Goal: Information Seeking & Learning: Learn about a topic

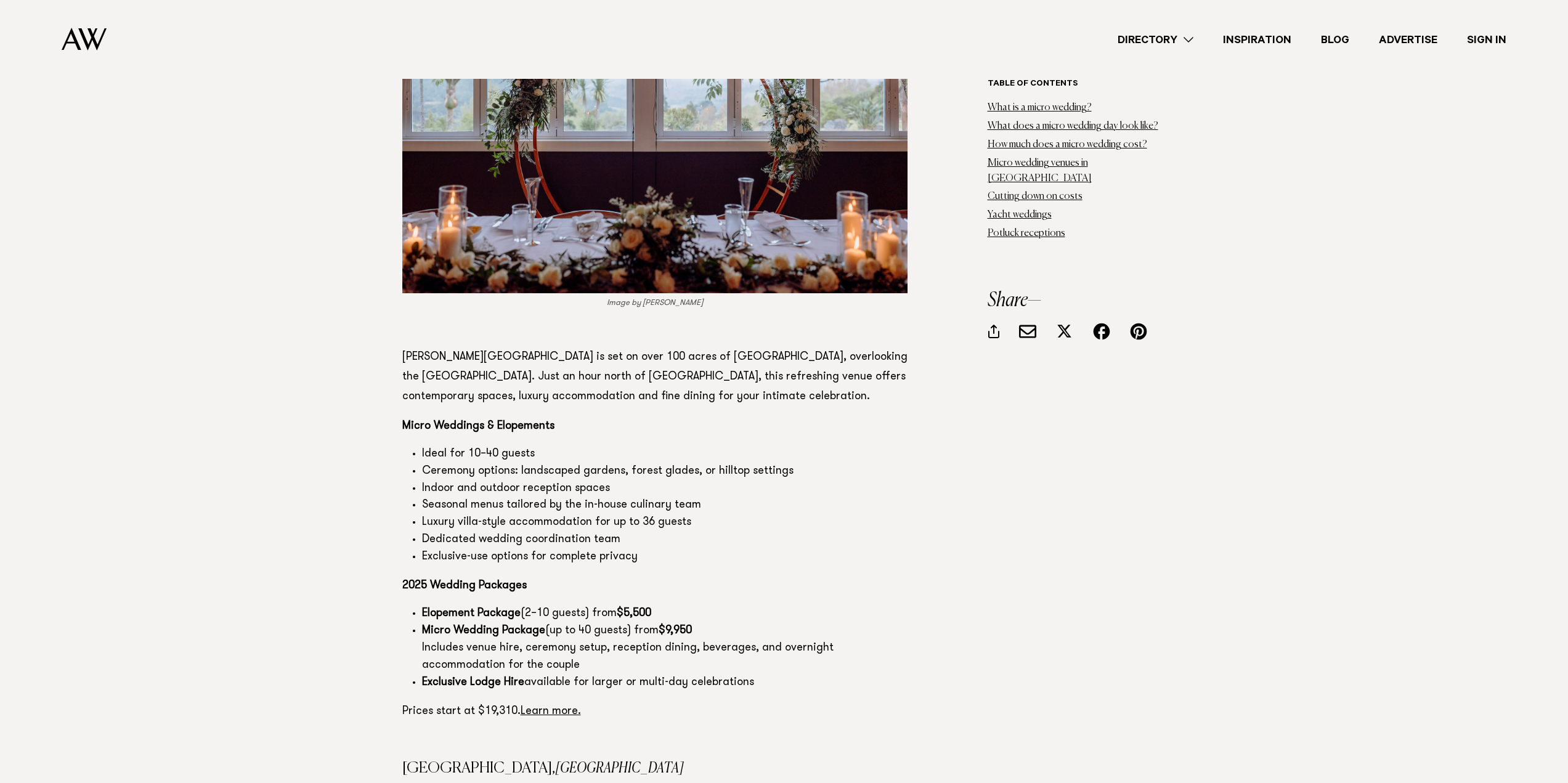
scroll to position [5855, 0]
click at [555, 705] on link "Learn more." at bounding box center [551, 711] width 60 height 11
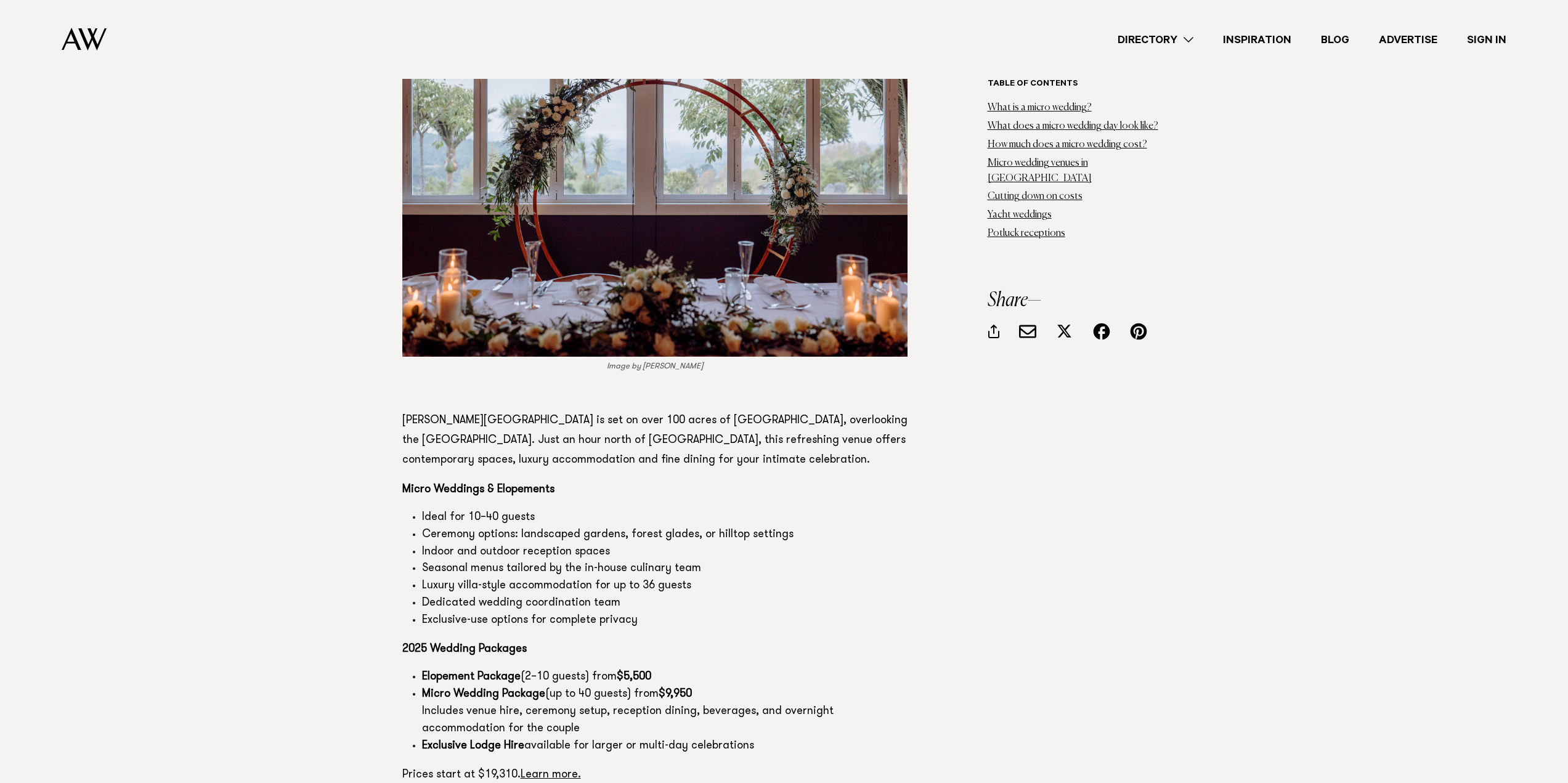
scroll to position [5916, 0]
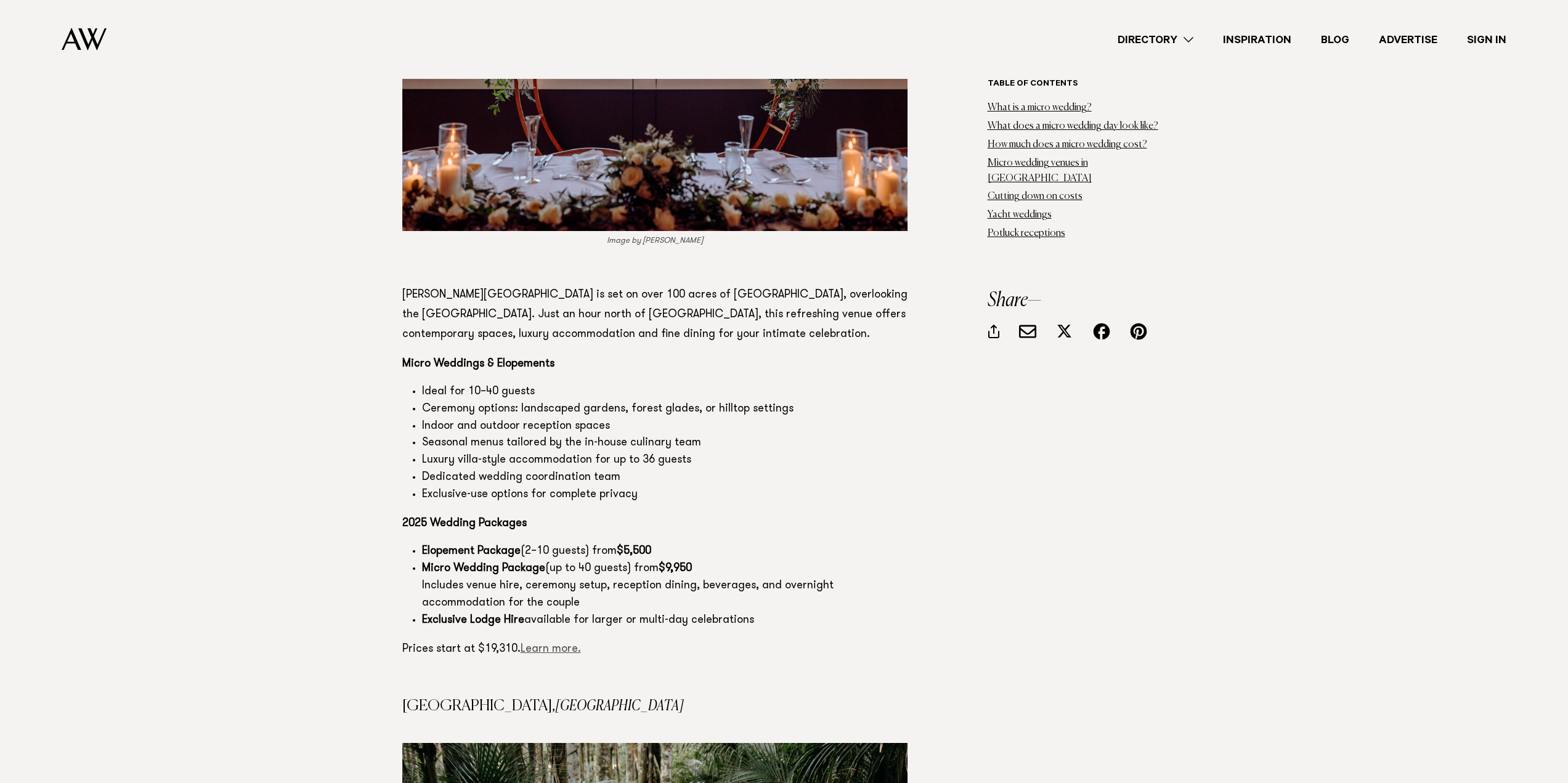
click at [555, 644] on link "Learn more." at bounding box center [551, 650] width 60 height 11
click at [548, 644] on link "Learn more." at bounding box center [551, 650] width 60 height 11
drag, startPoint x: 401, startPoint y: 306, endPoint x: 780, endPoint y: 561, distance: 456.8
copy section "Micro Weddings & Elopements Ideal for 10–40 guests Ceremony options: landscaped…"
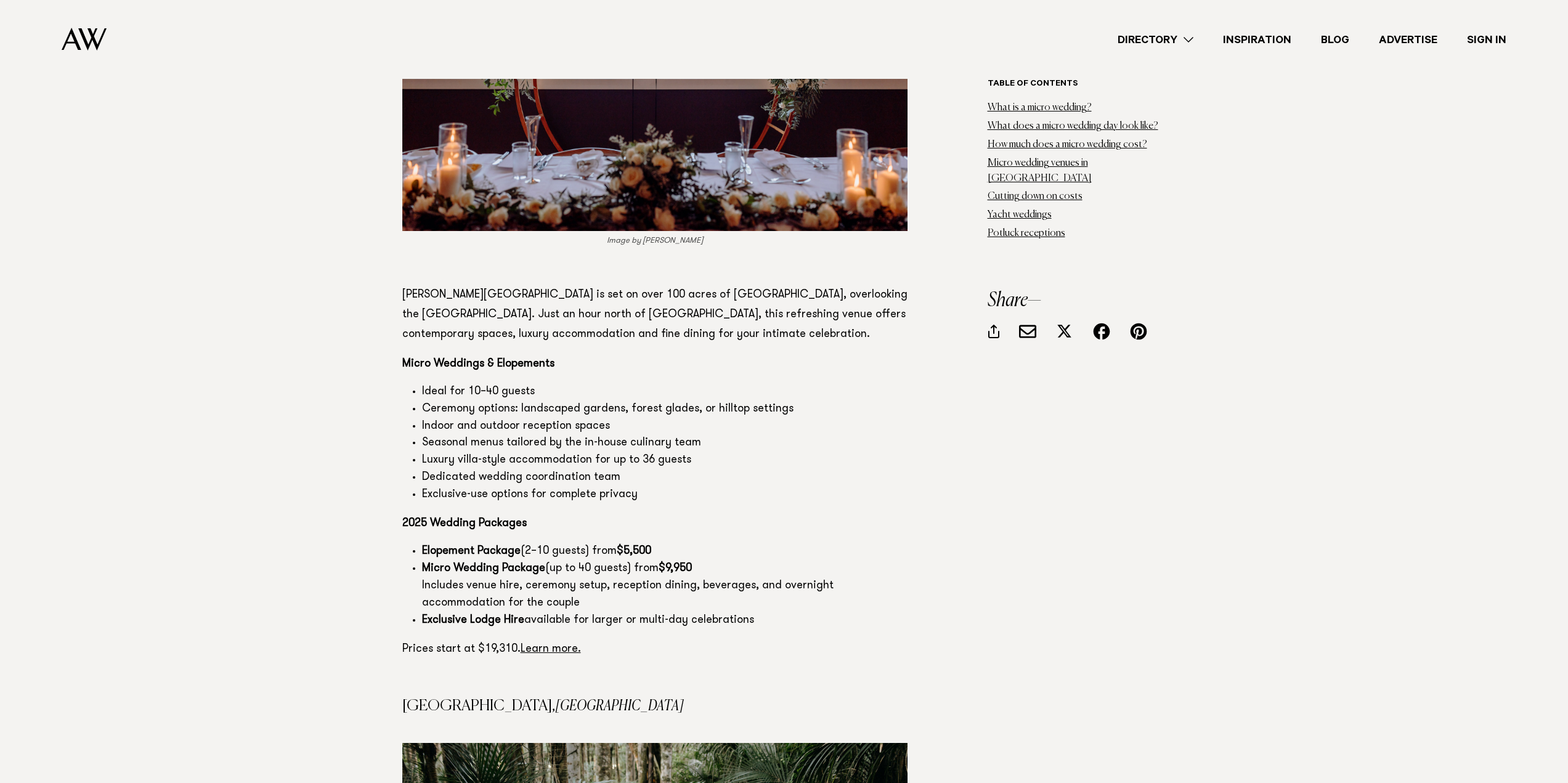
click at [795, 514] on p "2025 Wedding Packages" at bounding box center [654, 524] width 505 height 20
drag, startPoint x: 784, startPoint y: 562, endPoint x: 389, endPoint y: 302, distance: 472.9
copy section "Micro Weddings & Elopements Ideal for 10–40 guests Ceremony options: landscaped…"
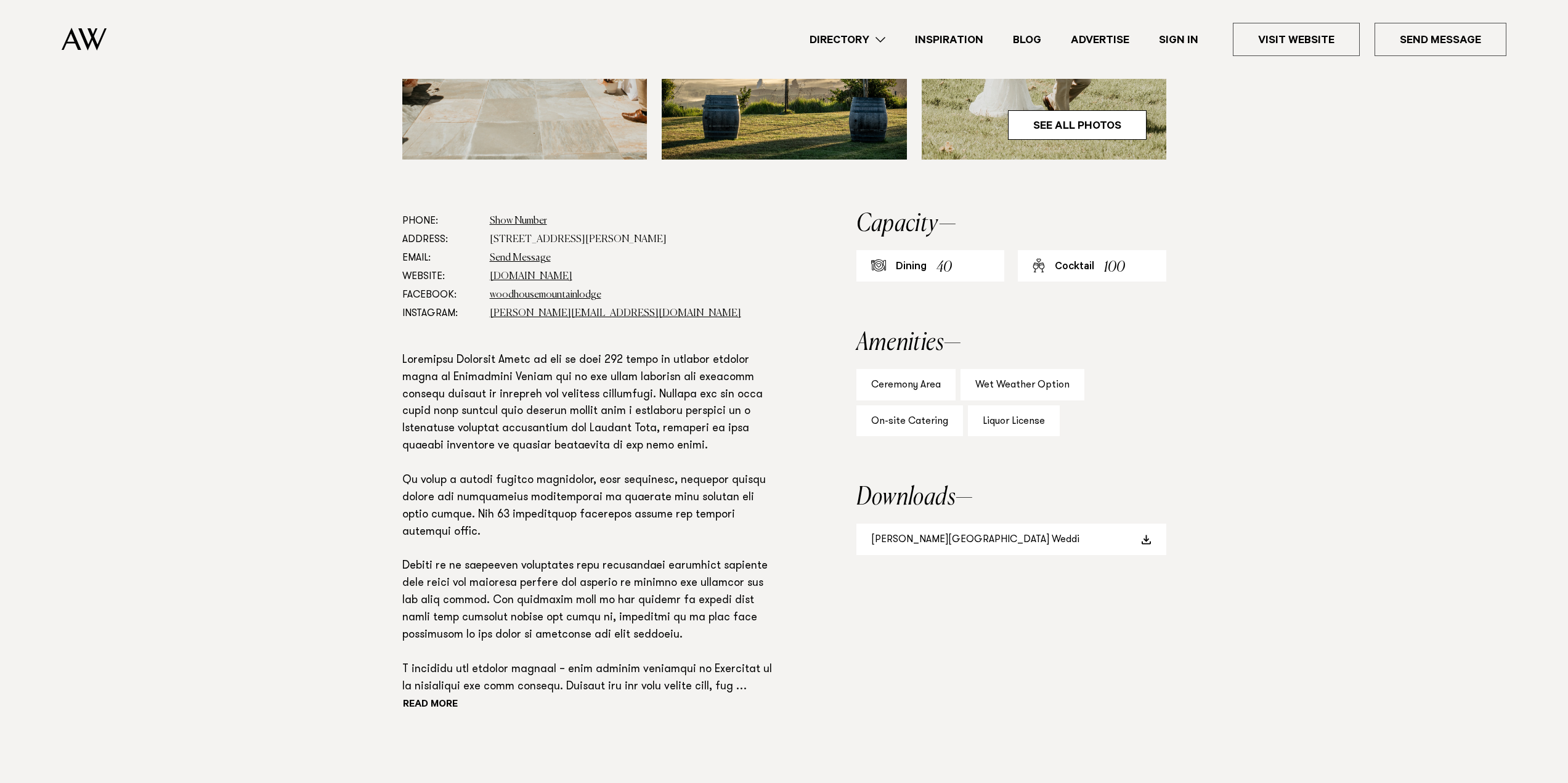
scroll to position [616, 0]
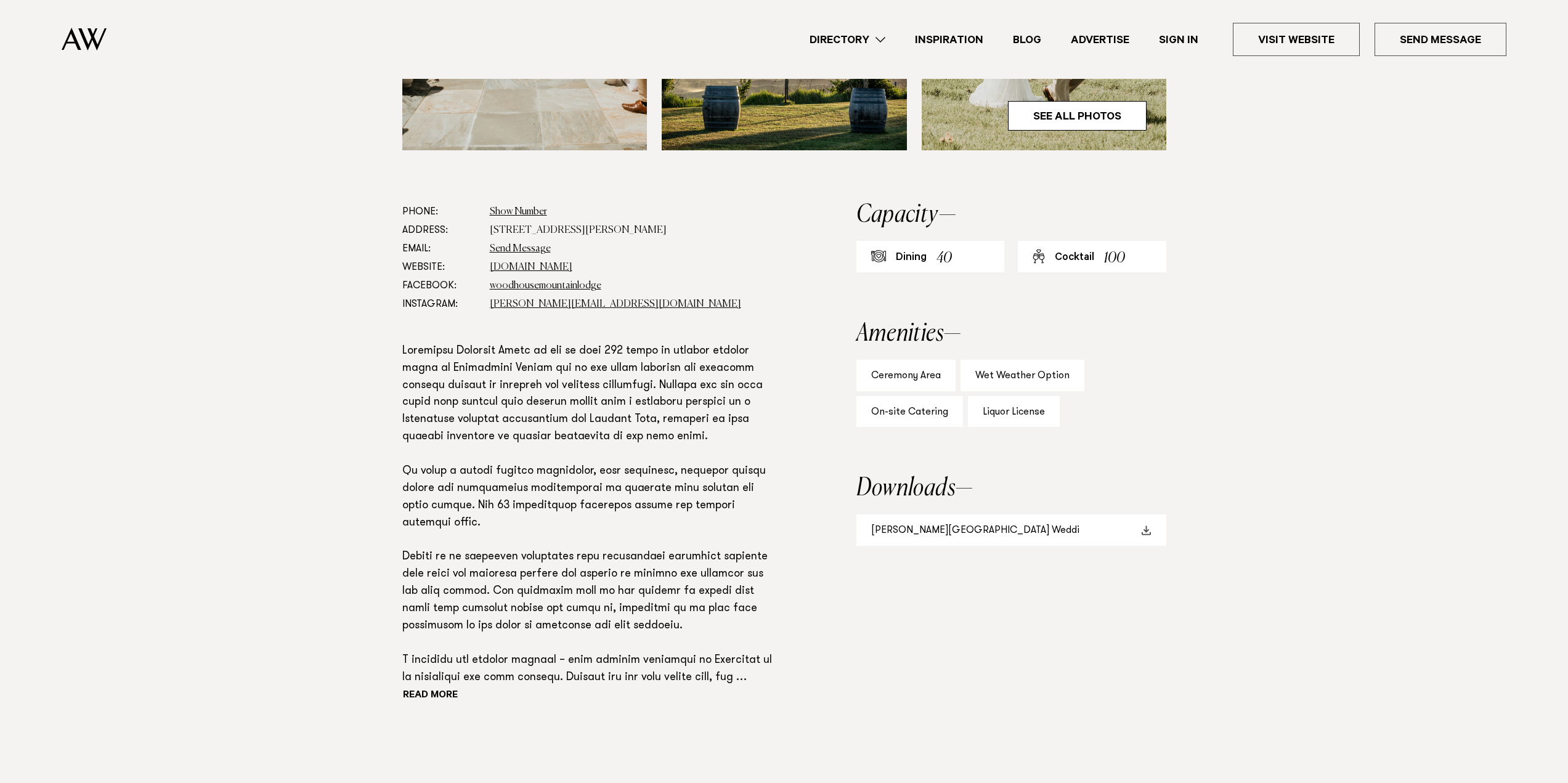
click at [1143, 534] on span at bounding box center [1147, 531] width 10 height 10
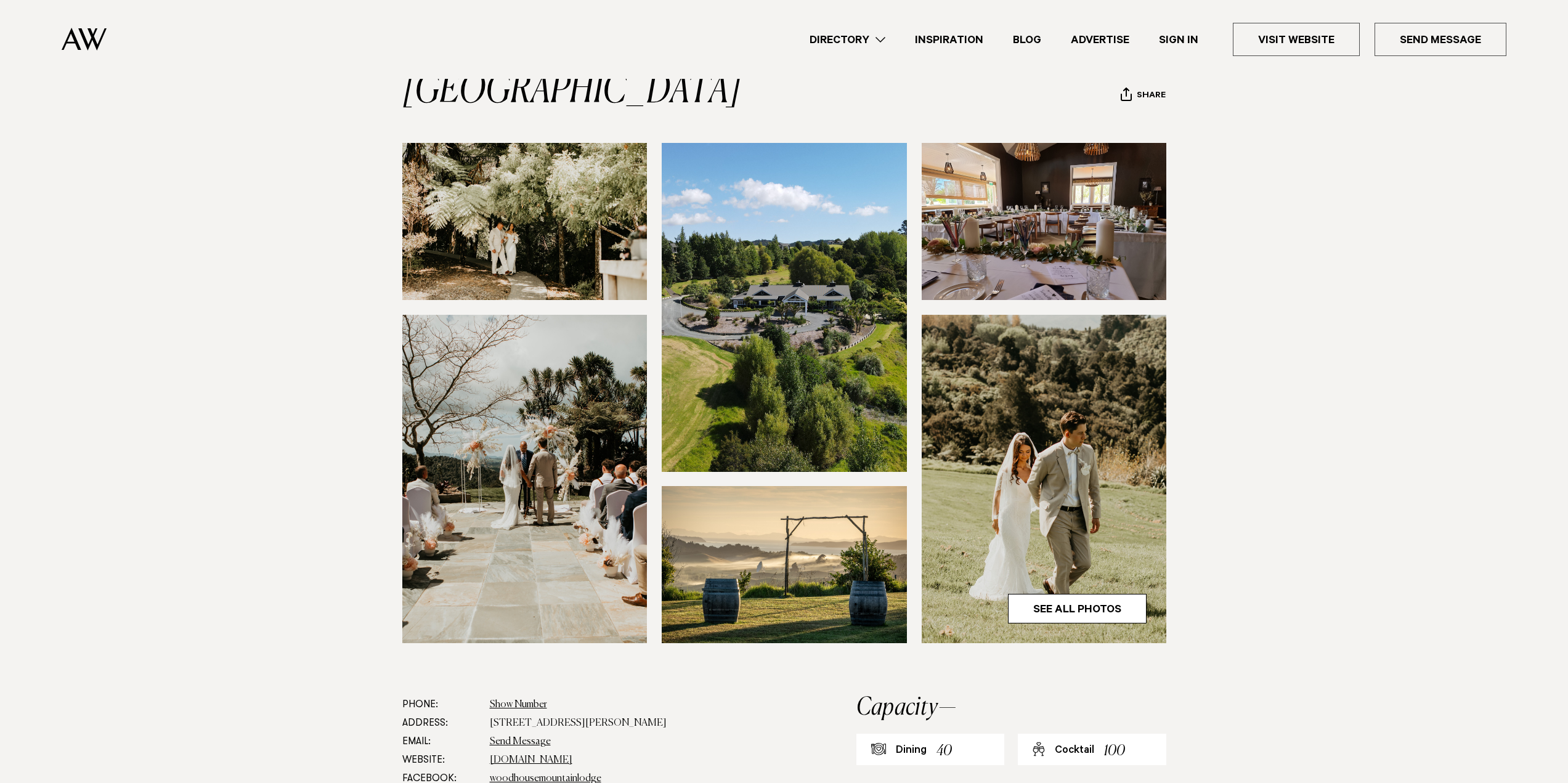
scroll to position [0, 0]
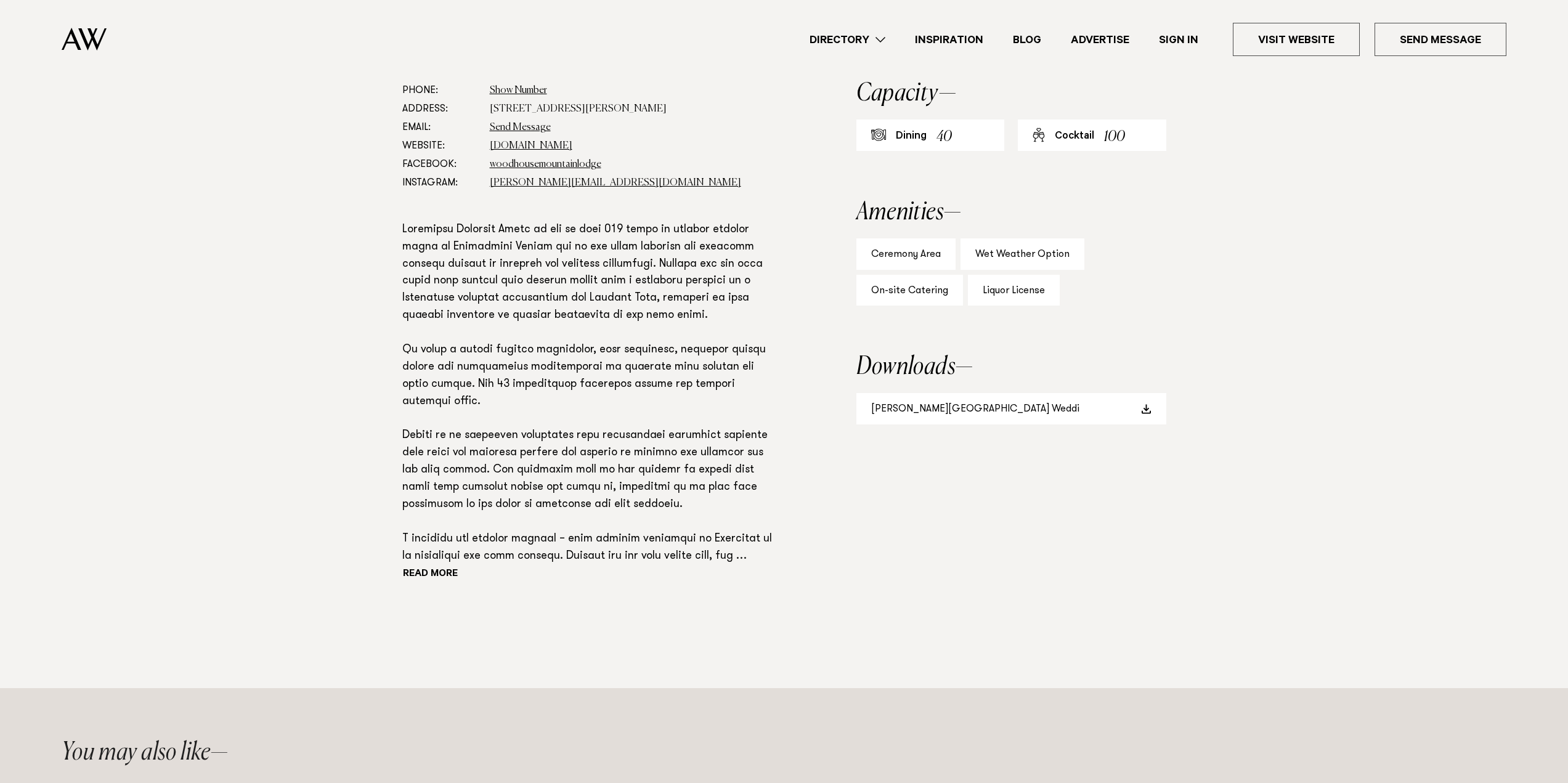
scroll to position [740, 0]
